Goal: Information Seeking & Learning: Check status

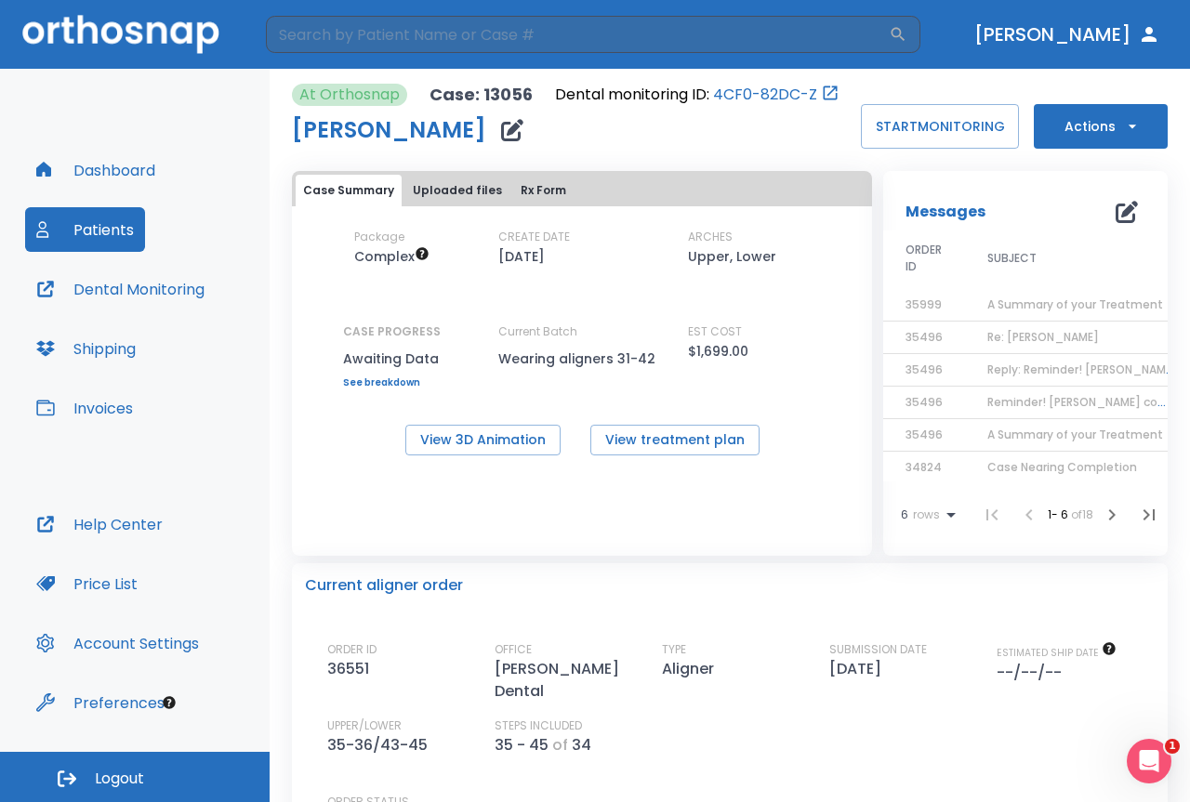
scroll to position [18, 0]
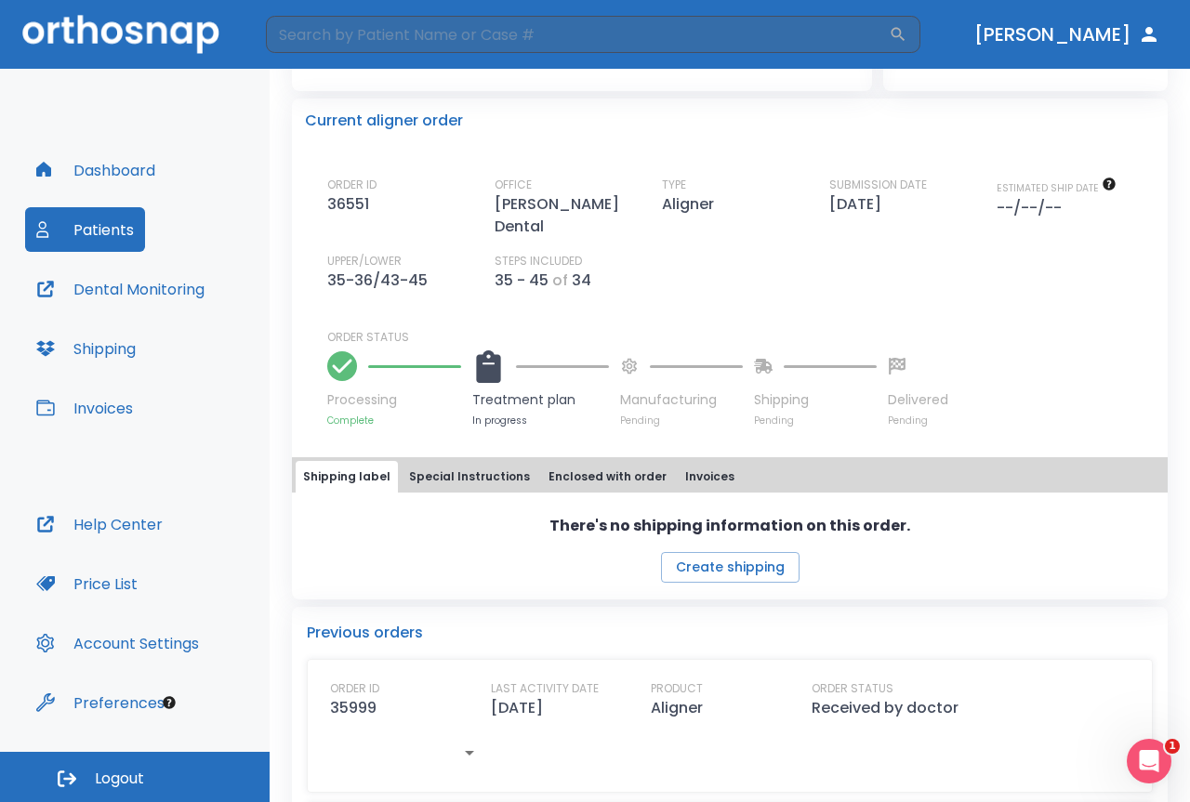
click at [503, 357] on icon at bounding box center [488, 366] width 33 height 33
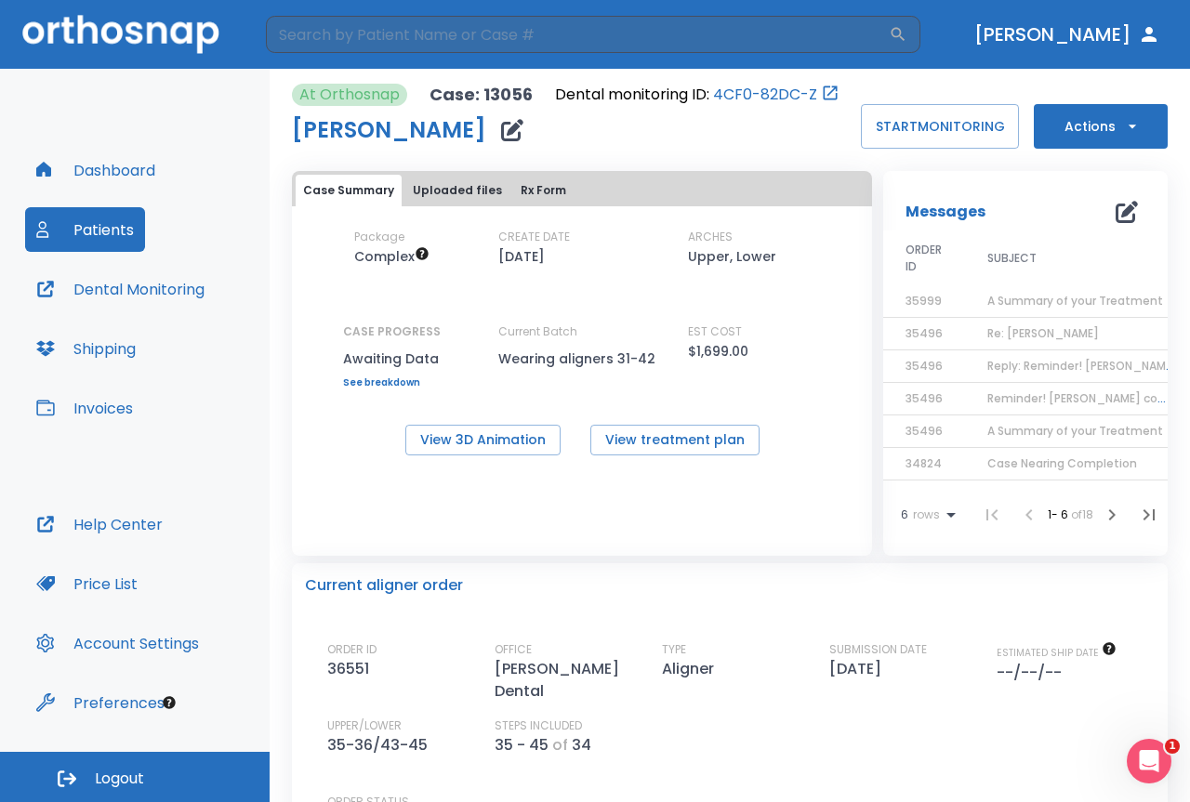
scroll to position [0, 0]
click at [1038, 302] on span "A Summary of your Treatment" at bounding box center [1075, 304] width 176 height 16
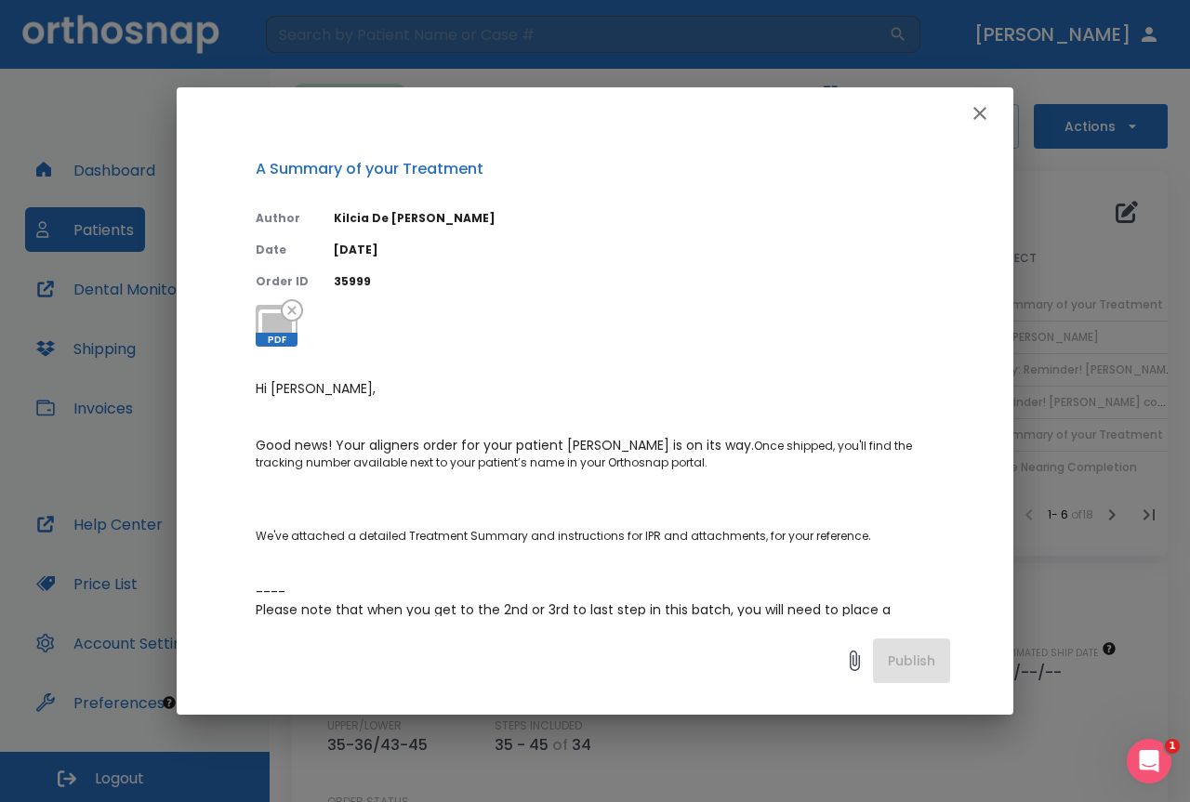
scroll to position [294, 0]
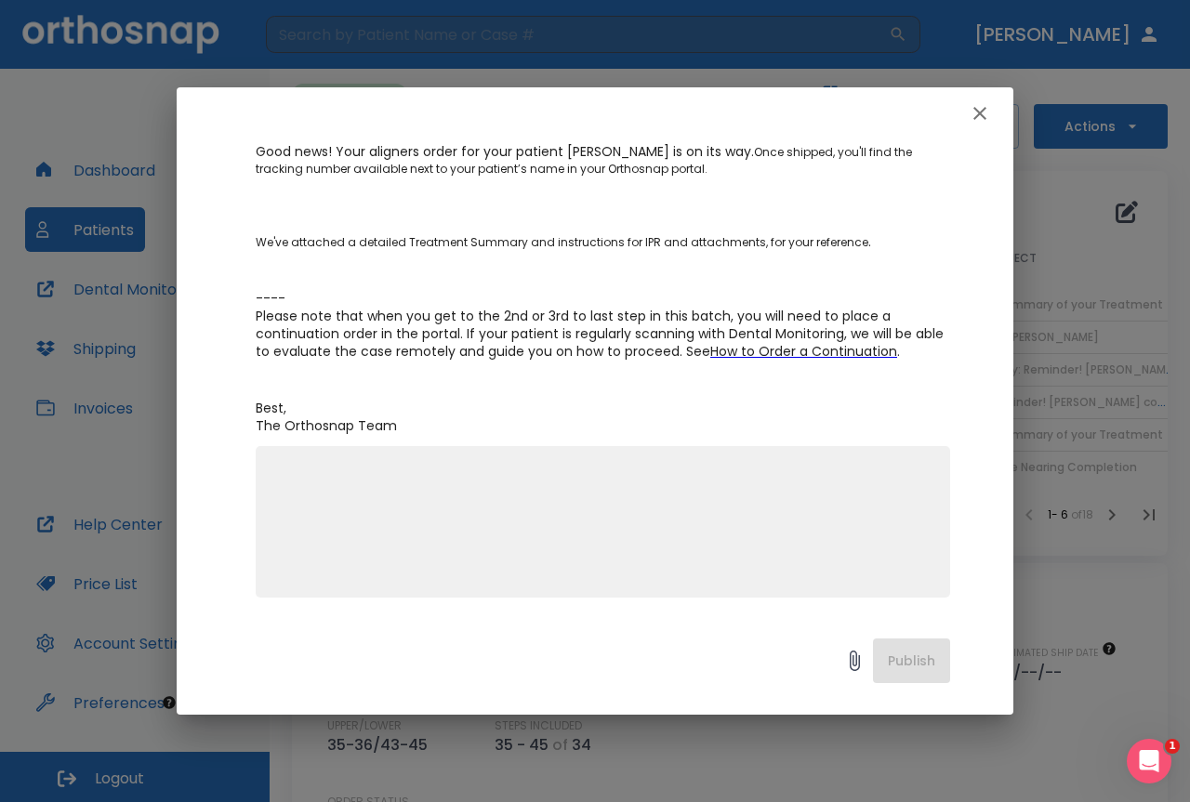
click at [976, 114] on icon "button" at bounding box center [979, 113] width 22 height 22
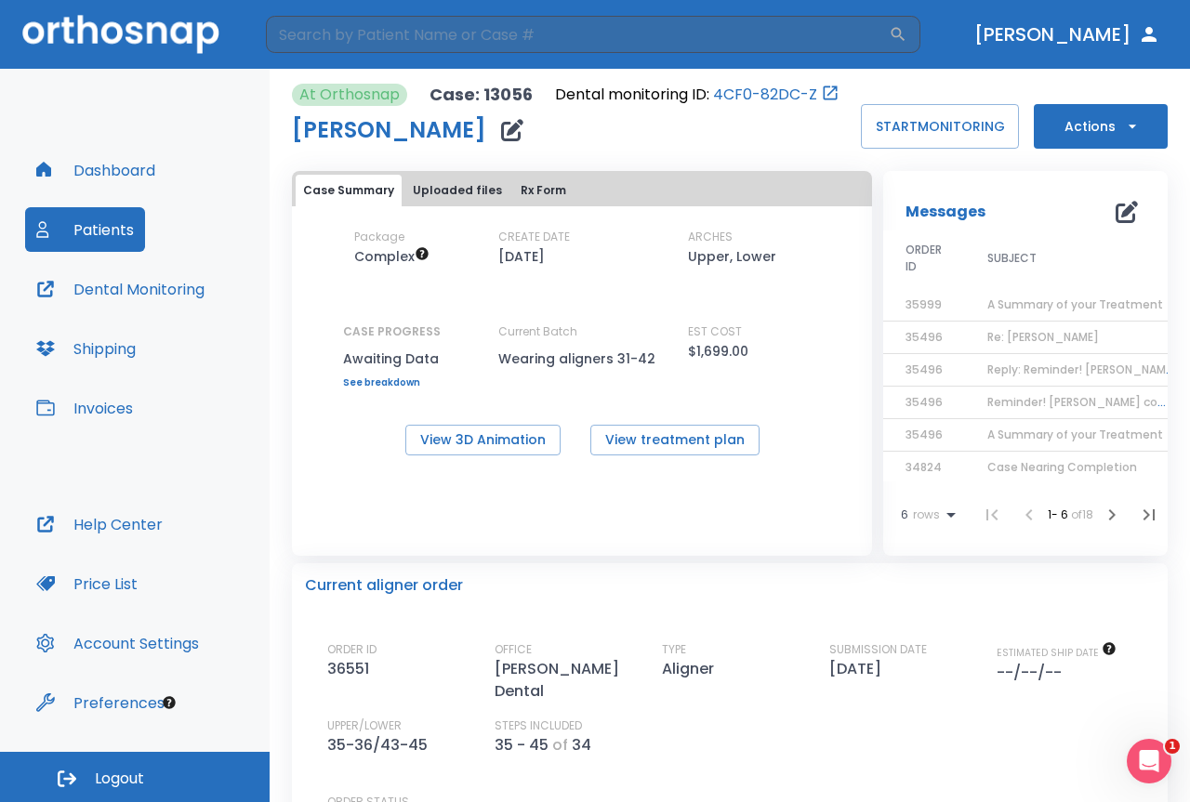
click at [1002, 333] on span "Re: [PERSON_NAME]" at bounding box center [1043, 337] width 112 height 16
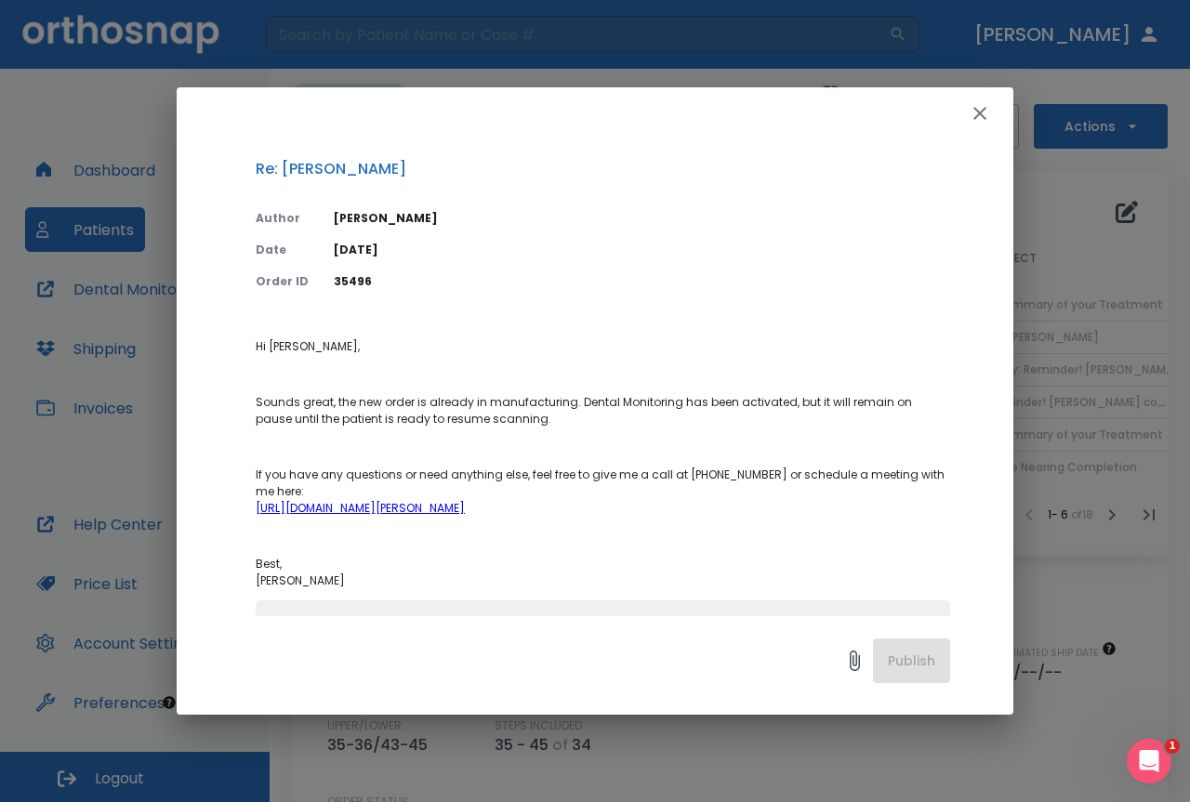
click at [983, 120] on icon "button" at bounding box center [979, 113] width 22 height 22
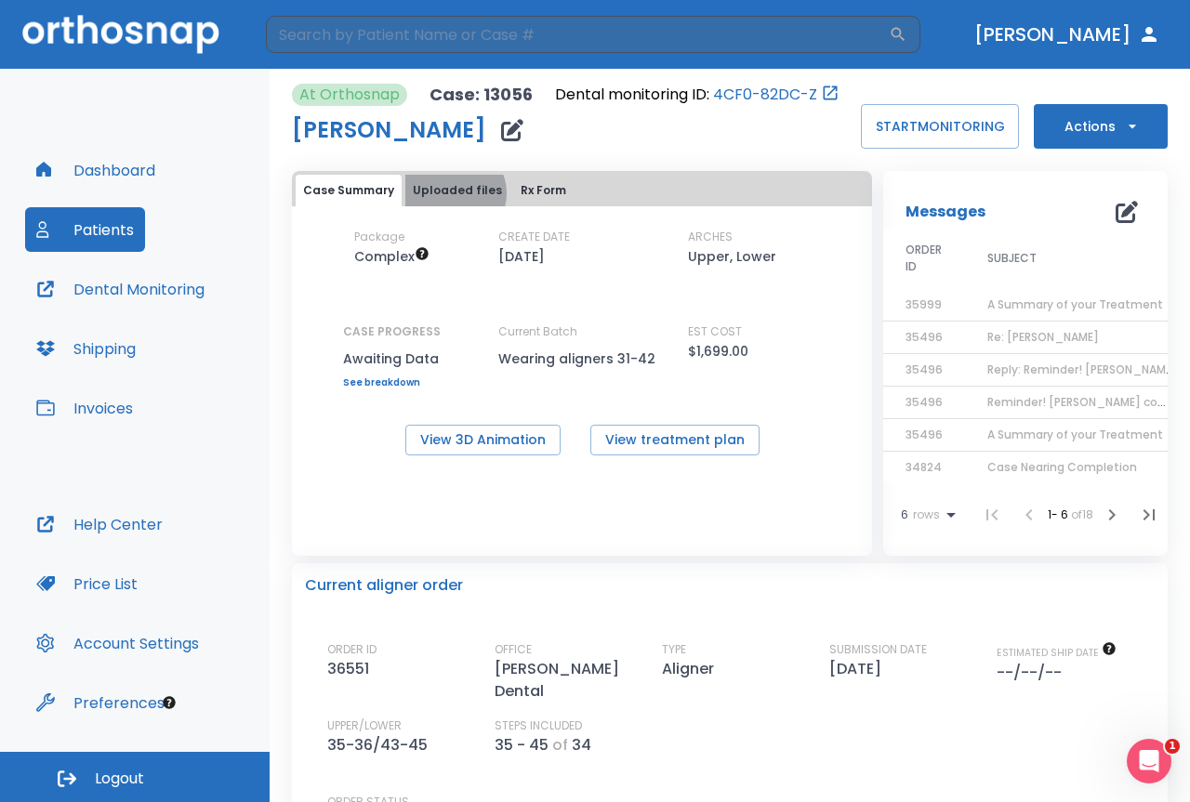
click at [451, 193] on button "Uploaded files" at bounding box center [457, 191] width 104 height 32
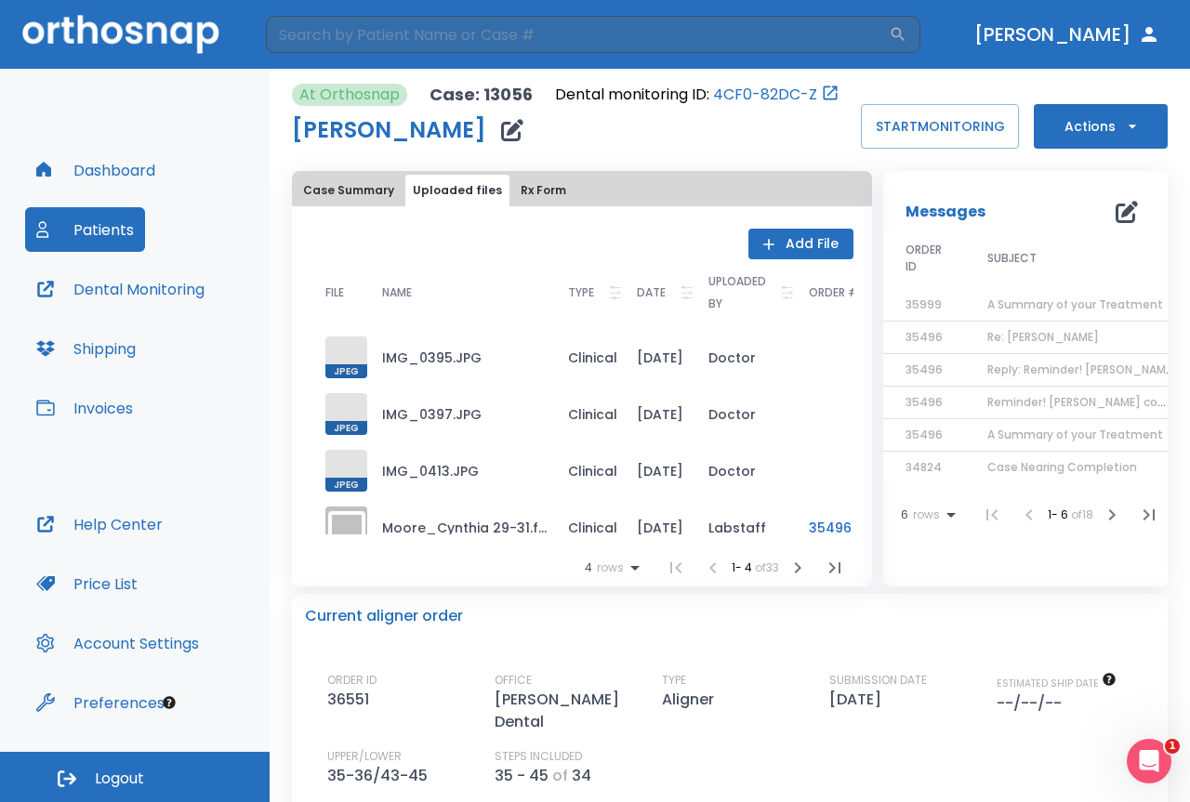
click at [513, 184] on button "Rx Form" at bounding box center [543, 191] width 60 height 32
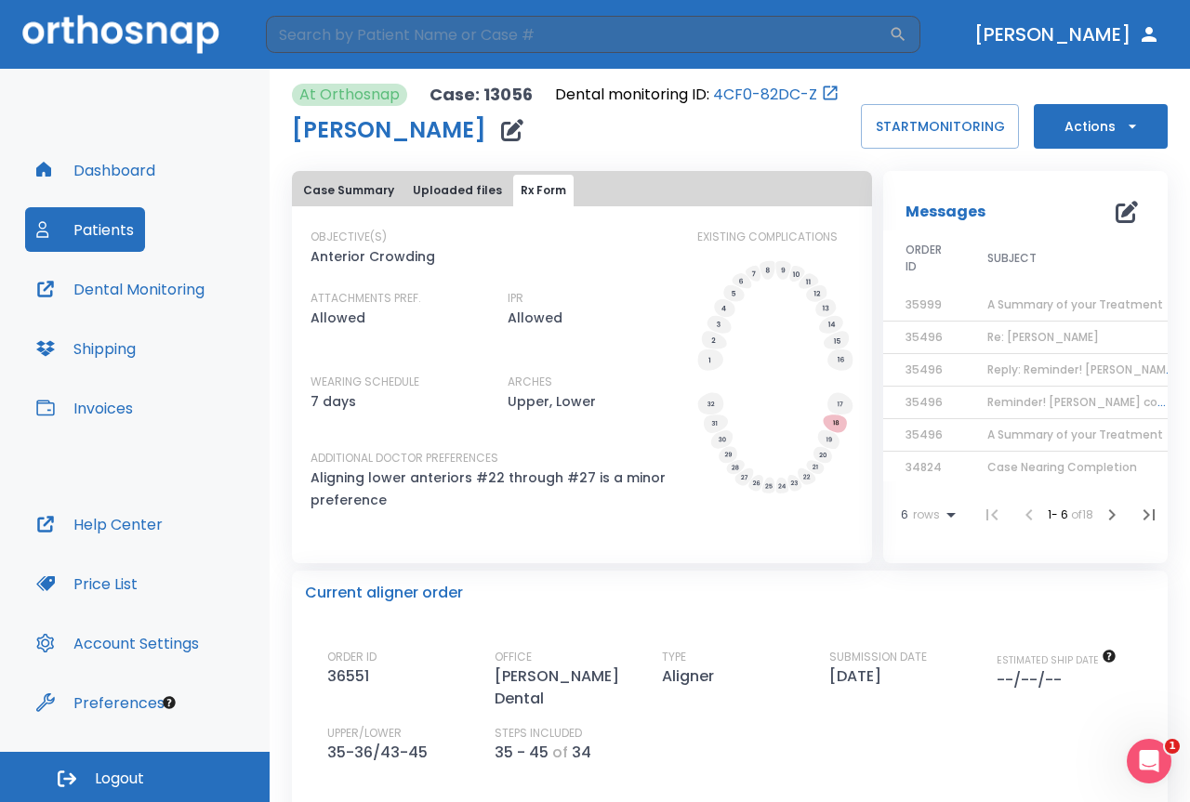
click at [384, 186] on button "Case Summary" at bounding box center [349, 191] width 106 height 32
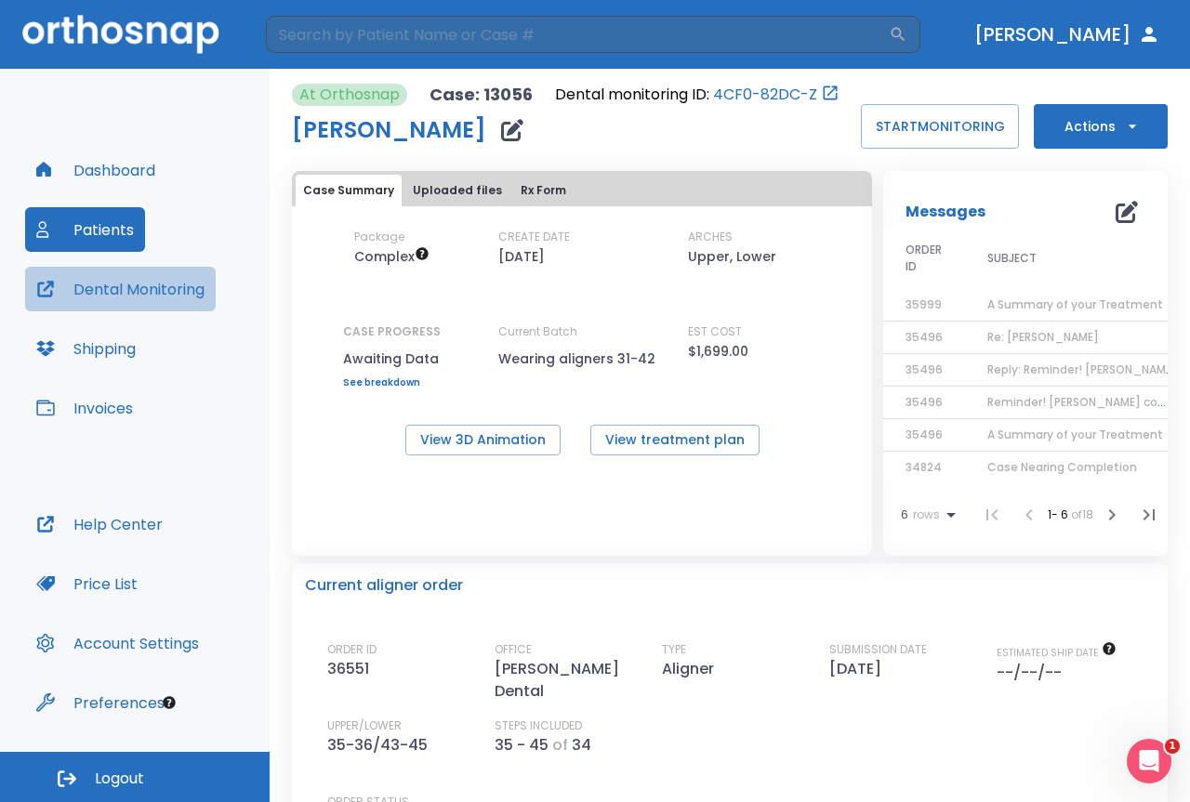
click at [78, 300] on button "Dental Monitoring" at bounding box center [120, 289] width 191 height 45
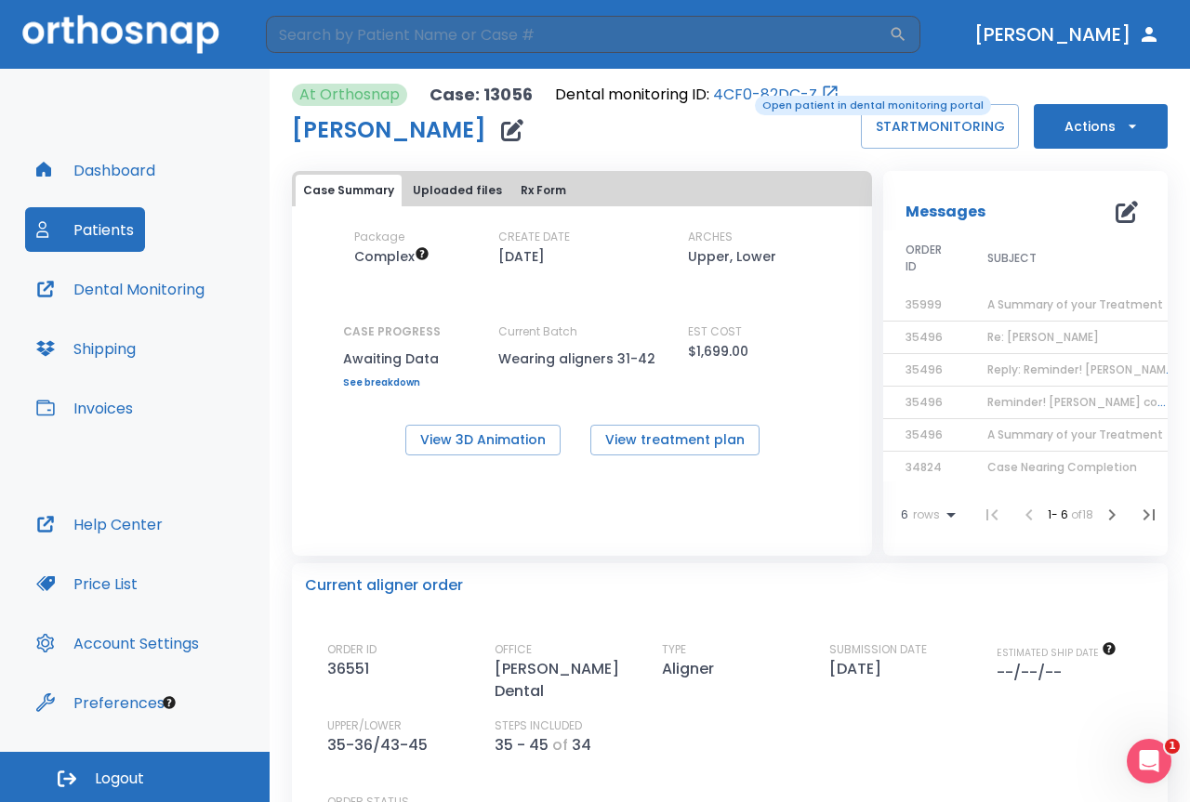
click at [742, 94] on link "4CF0-82DC-Z" at bounding box center [765, 95] width 104 height 22
click at [115, 222] on button "Patients" at bounding box center [85, 229] width 120 height 45
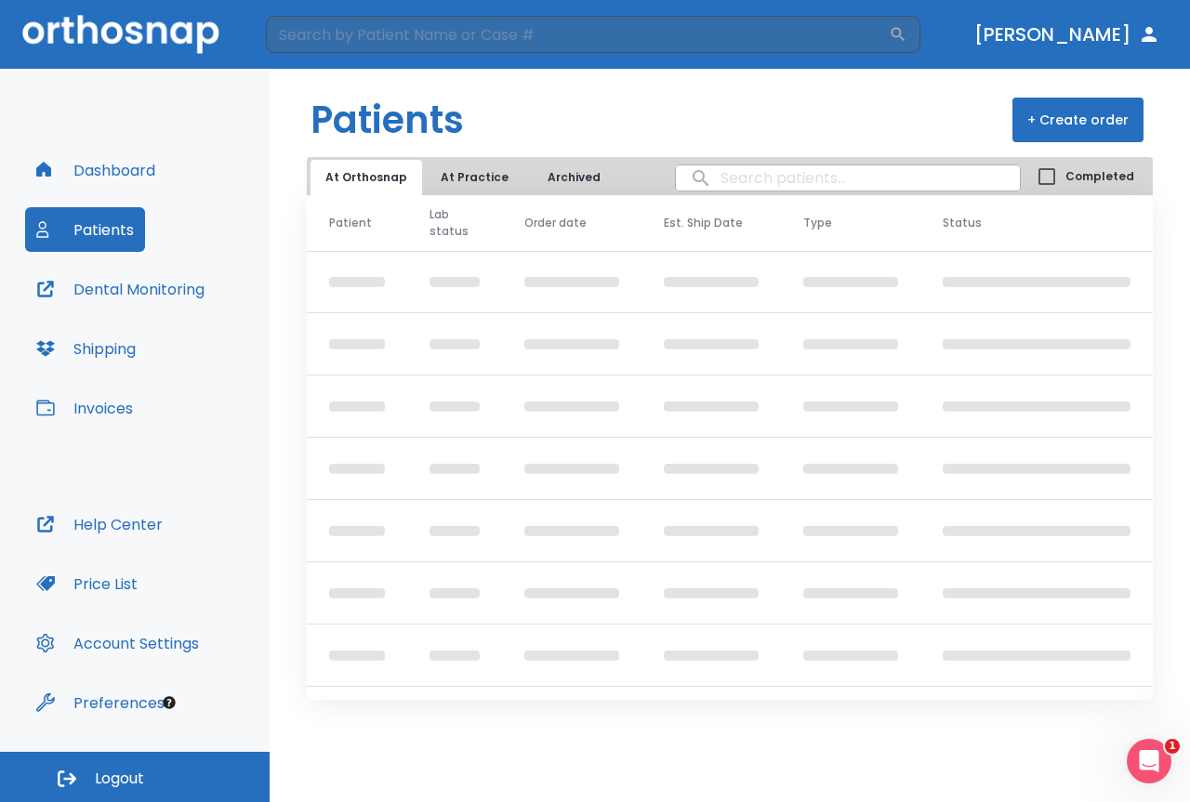
click at [479, 179] on button "At Practice" at bounding box center [475, 177] width 98 height 35
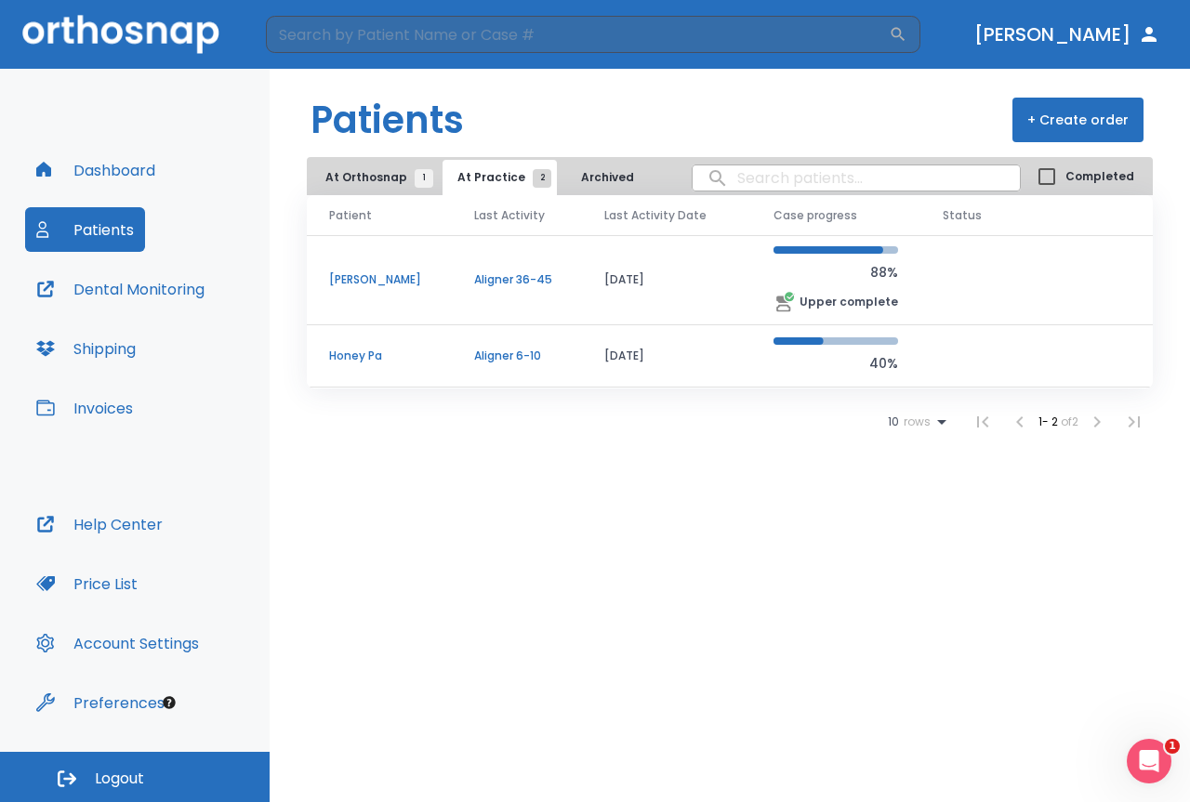
click at [398, 289] on td "[PERSON_NAME]" at bounding box center [379, 280] width 145 height 90
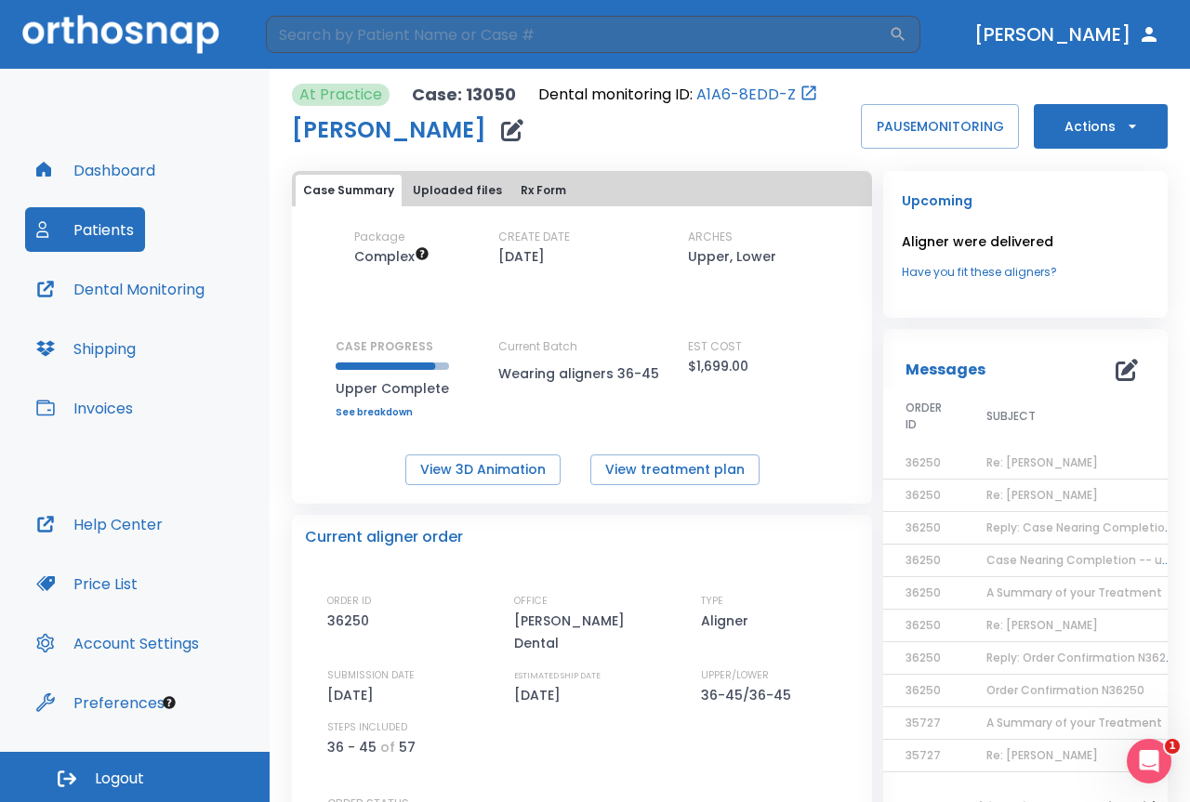
click at [1010, 467] on span "Re: [PERSON_NAME]" at bounding box center [1042, 462] width 112 height 16
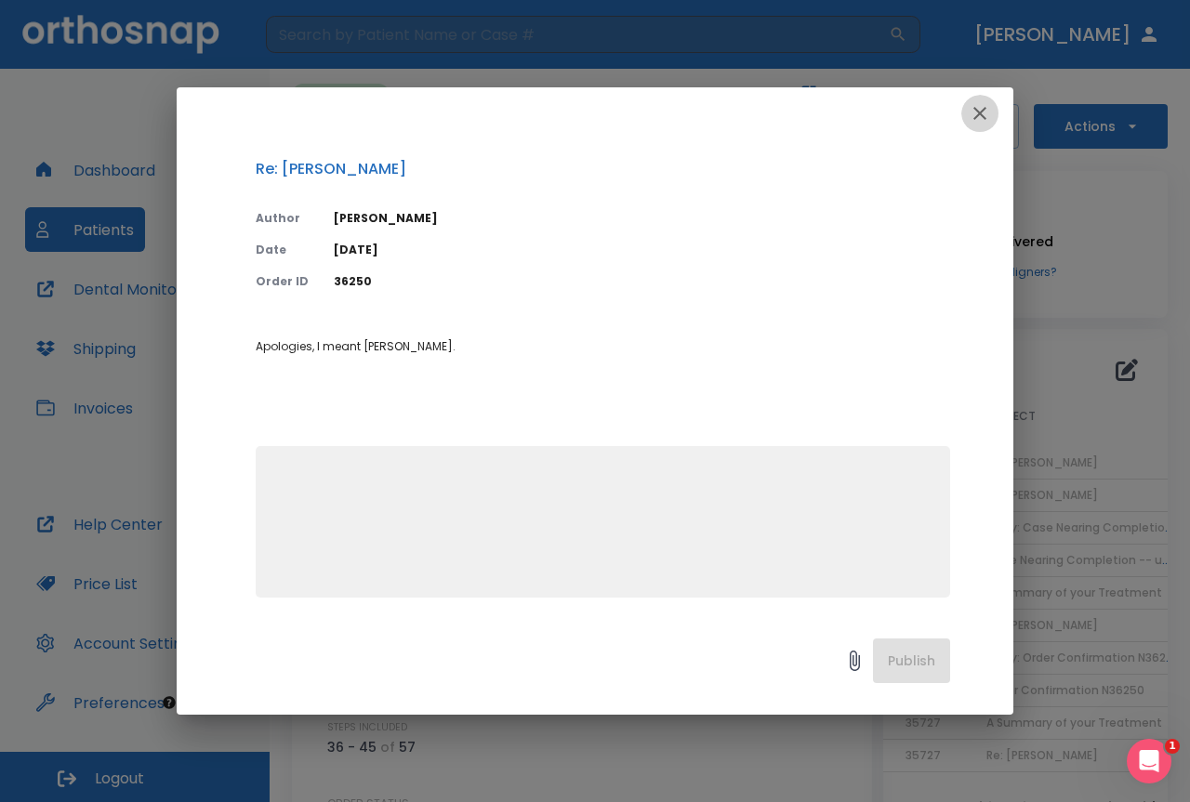
click at [973, 128] on button "button" at bounding box center [979, 113] width 37 height 37
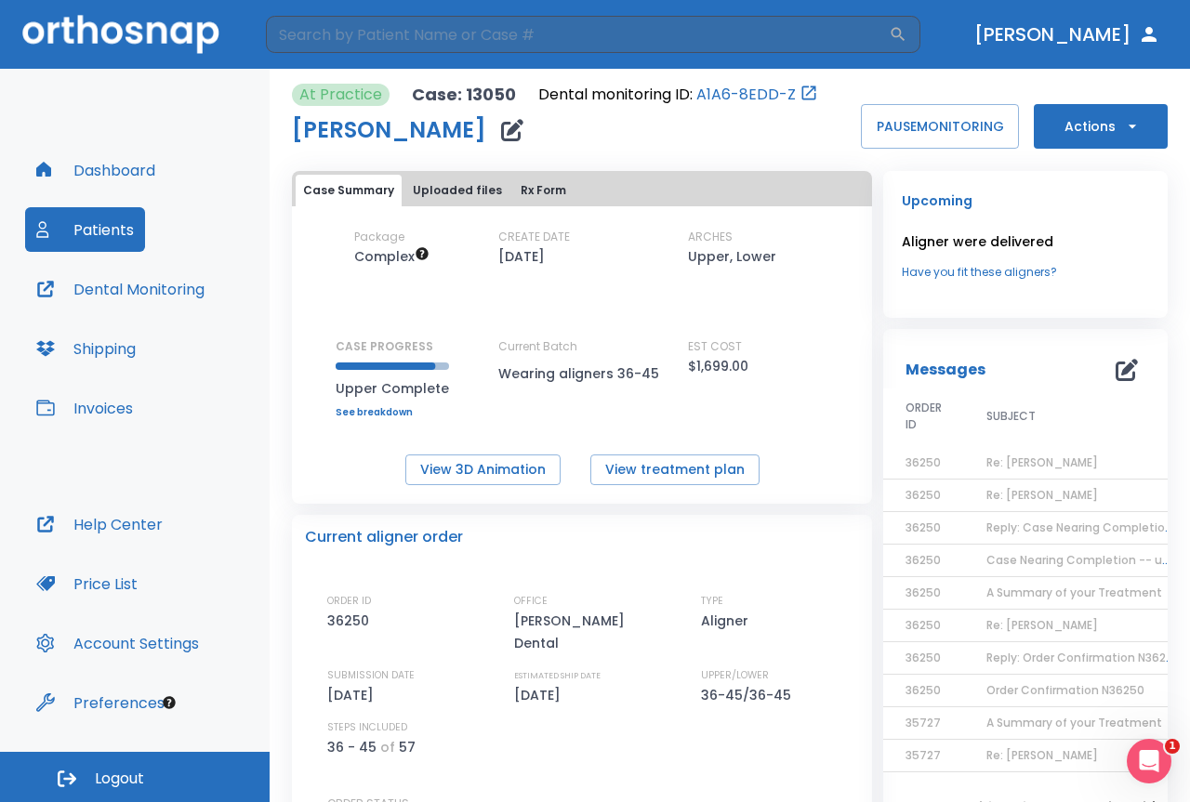
click at [1034, 523] on span "Reply: Case Nearing Completion -- upper" at bounding box center [1105, 527] width 238 height 16
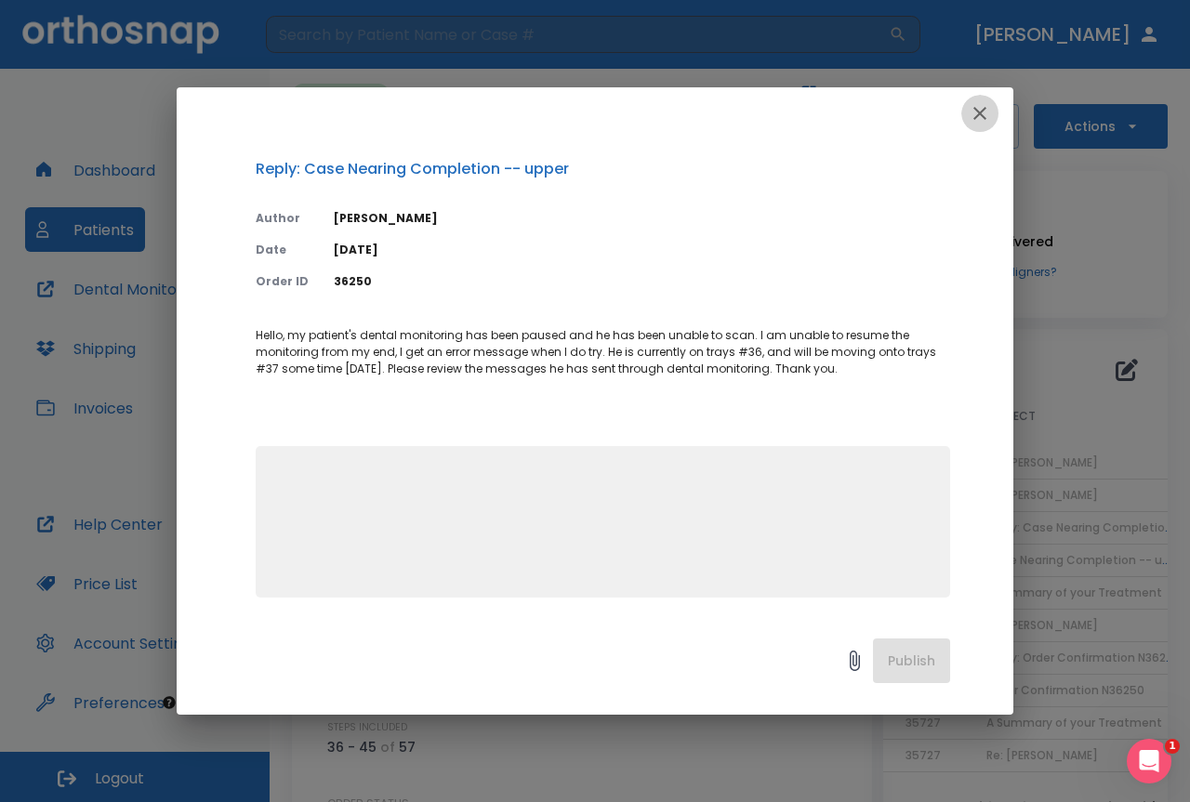
click at [977, 109] on icon "button" at bounding box center [979, 113] width 22 height 22
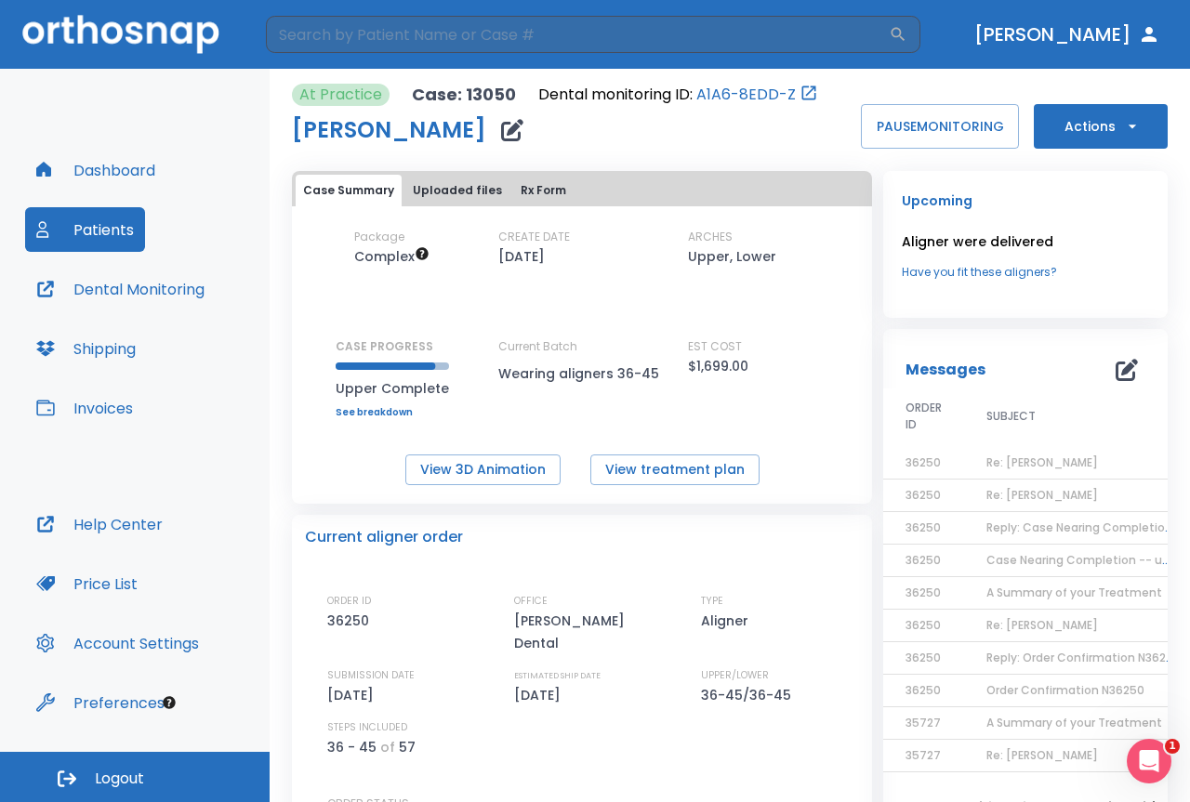
click at [1014, 572] on td "Case Nearing Completion -- upper" at bounding box center [1080, 561] width 232 height 33
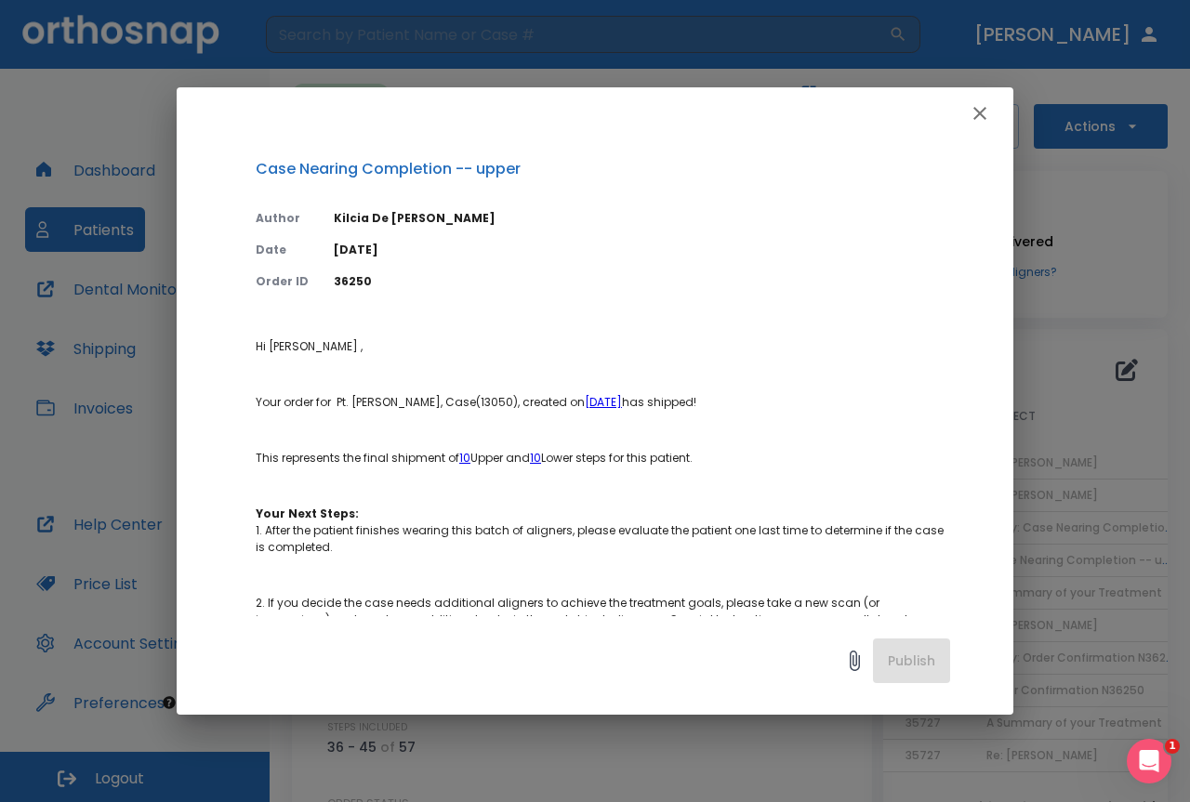
click at [972, 123] on icon "button" at bounding box center [979, 113] width 22 height 22
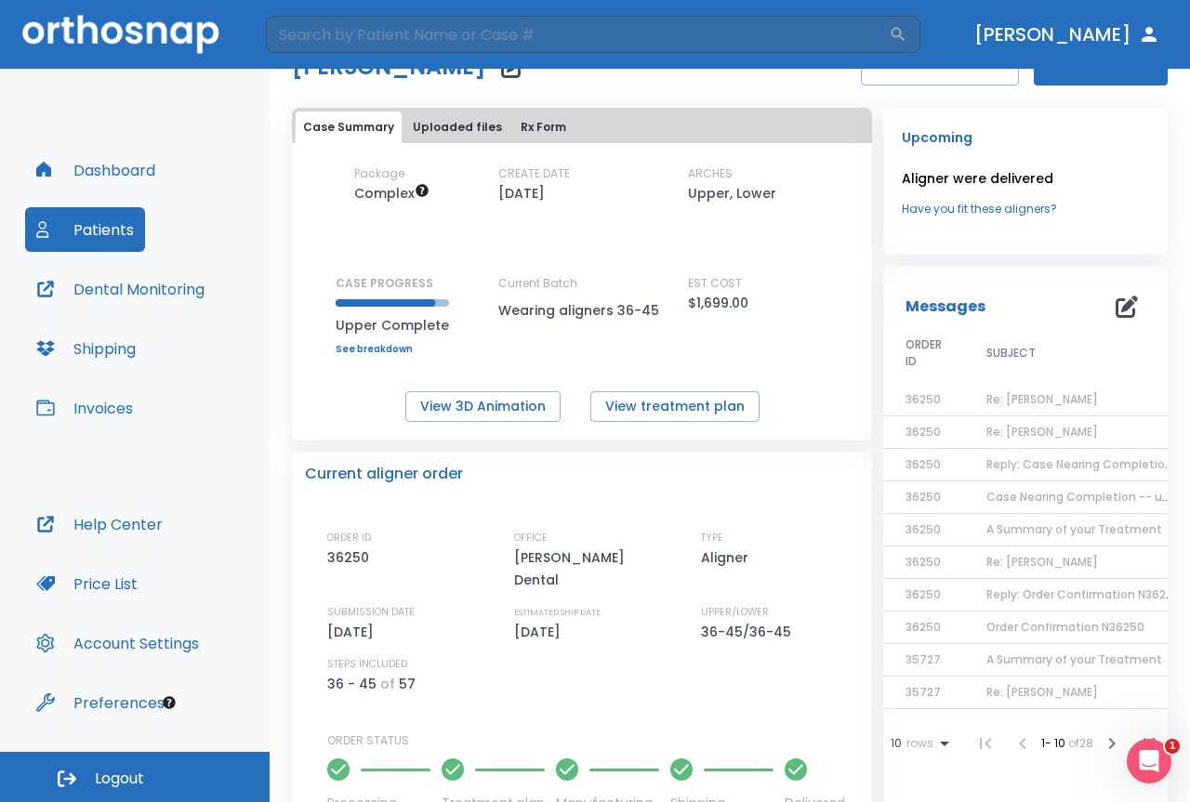
scroll to position [186, 0]
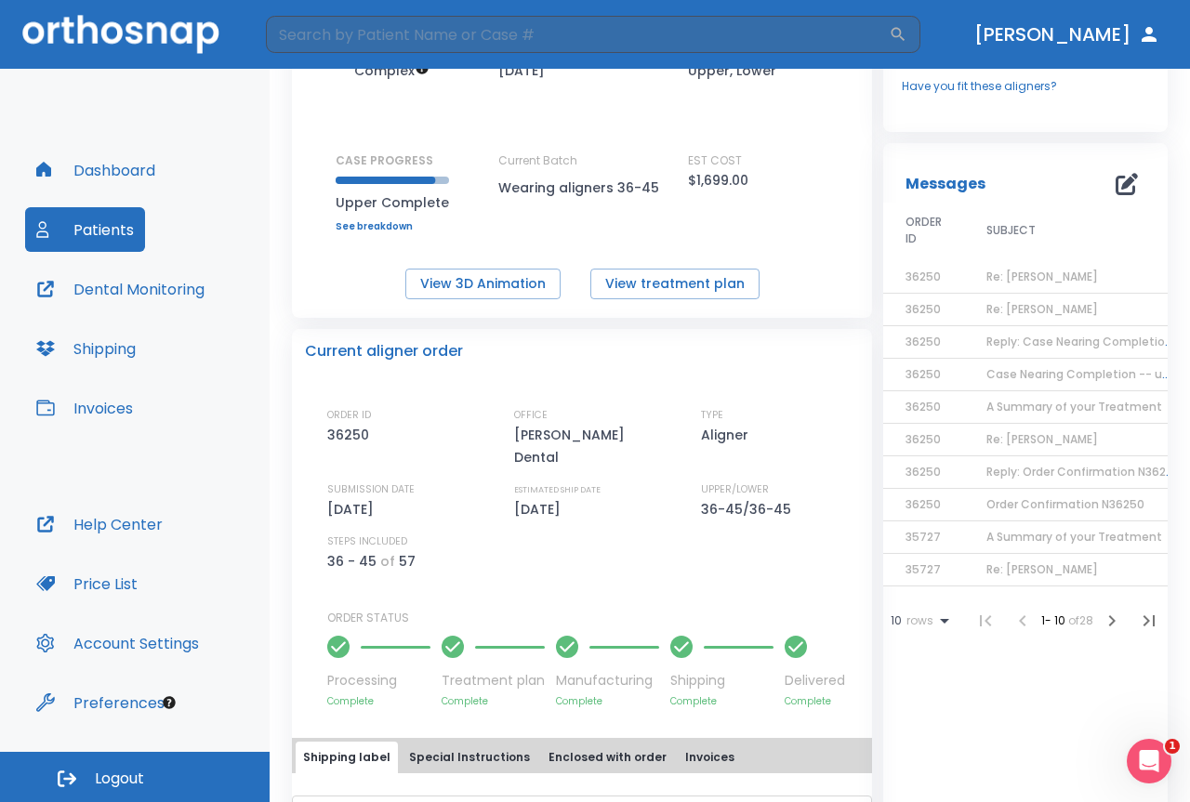
click at [412, 542] on div "STEPS INCLUDED 36 - 45 of 57" at bounding box center [406, 552] width 158 height 39
click at [1039, 378] on span "Case Nearing Completion -- upper" at bounding box center [1087, 374] width 202 height 16
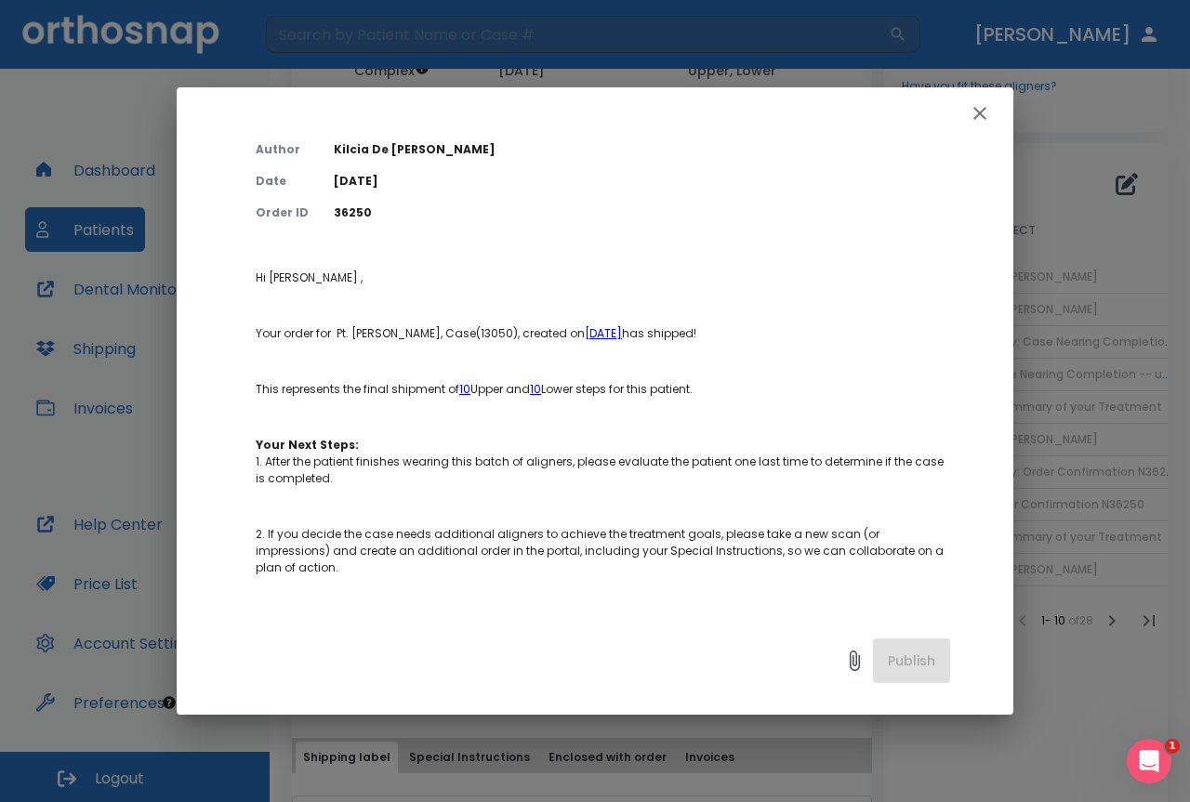
scroll to position [0, 0]
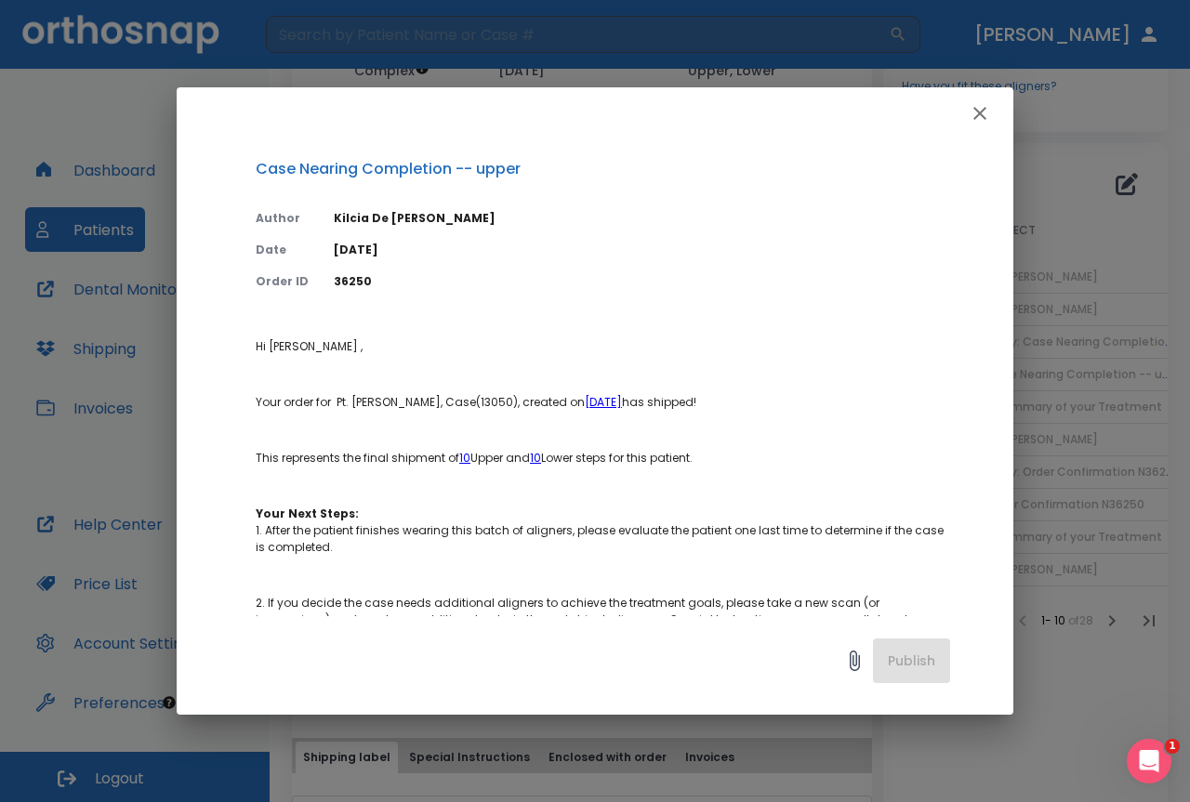
click at [991, 120] on button "button" at bounding box center [979, 113] width 37 height 37
